Goal: Information Seeking & Learning: Learn about a topic

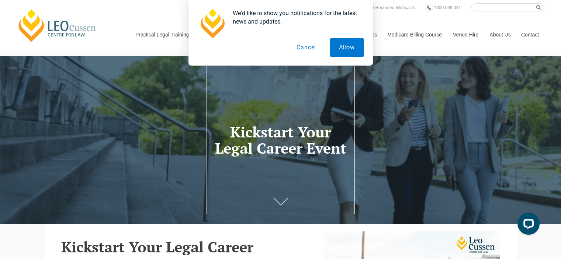
click at [310, 45] on button "Cancel" at bounding box center [306, 47] width 38 height 18
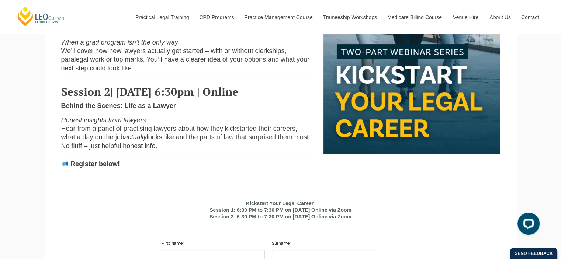
scroll to position [334, 0]
